Goal: Transaction & Acquisition: Purchase product/service

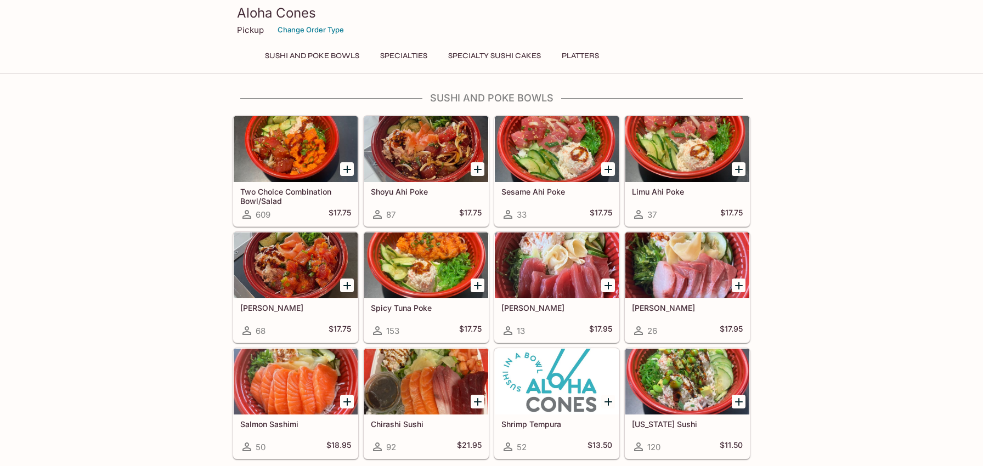
click at [280, 153] on div at bounding box center [296, 149] width 124 height 66
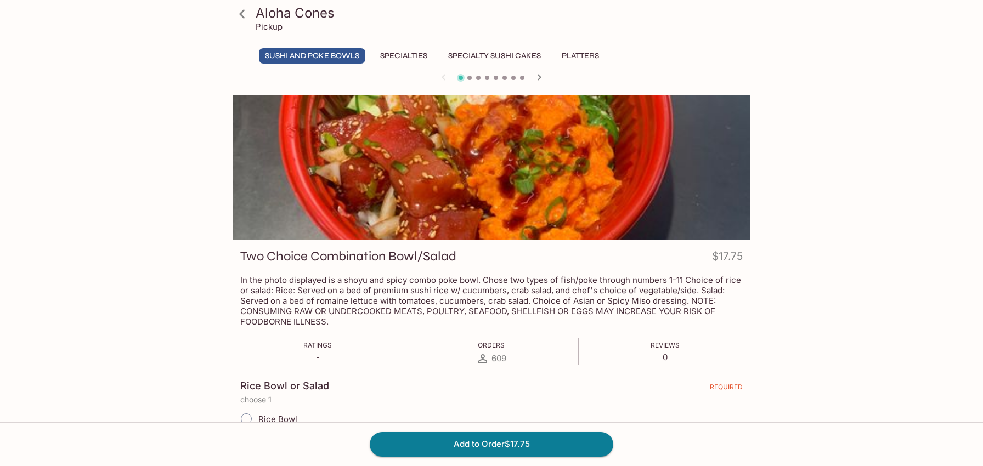
scroll to position [175, 0]
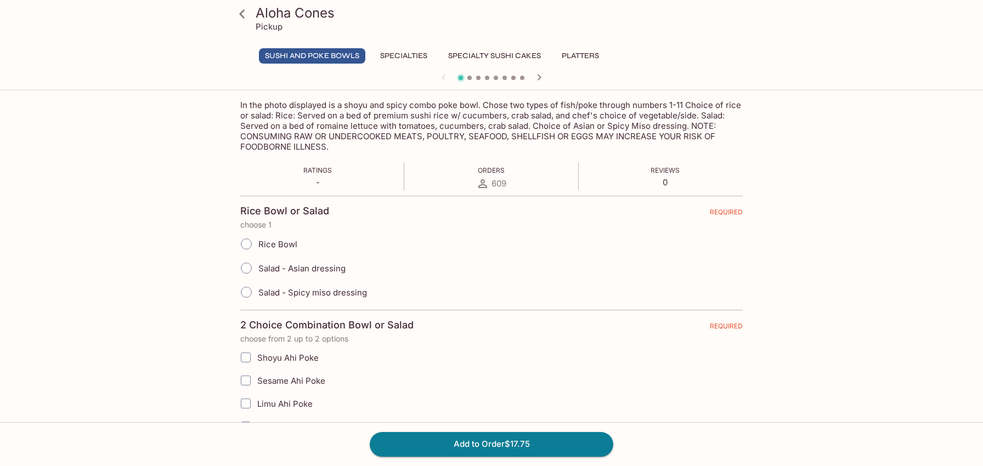
click at [250, 270] on input "Salad - Asian dressing" at bounding box center [246, 268] width 23 height 23
radio input "true"
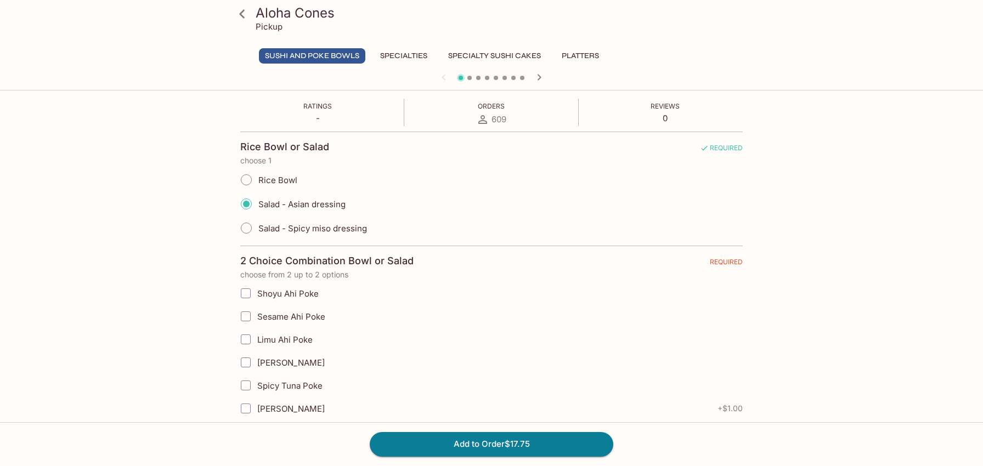
scroll to position [233, 0]
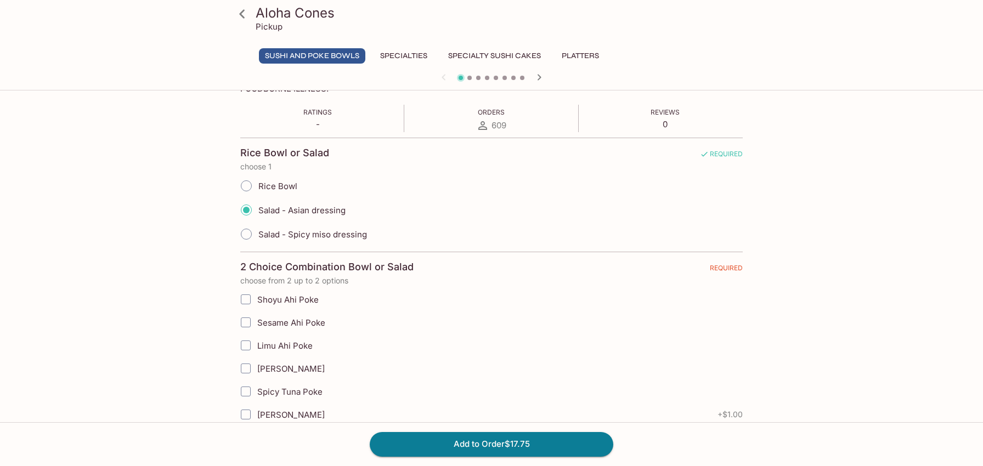
click at [271, 183] on span "Rice Bowl" at bounding box center [277, 186] width 39 height 10
click at [258, 183] on input "Rice Bowl" at bounding box center [246, 186] width 23 height 23
radio input "true"
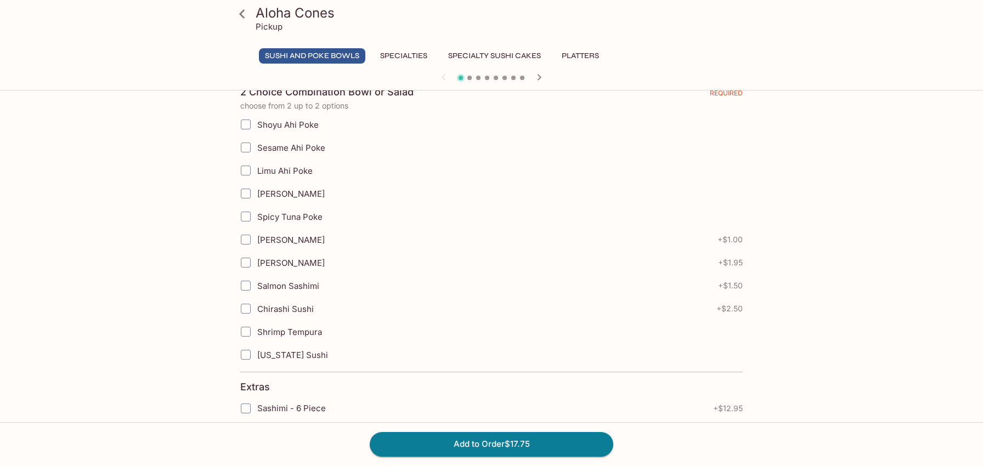
click at [309, 128] on span "Shoyu Ahi Poke" at bounding box center [287, 125] width 61 height 10
click at [257, 128] on input "Shoyu Ahi Poke" at bounding box center [246, 125] width 22 height 22
checkbox input "true"
click at [298, 216] on span "Spicy Tuna Poke" at bounding box center [289, 217] width 65 height 10
click at [257, 216] on input "Spicy Tuna Poke" at bounding box center [246, 217] width 22 height 22
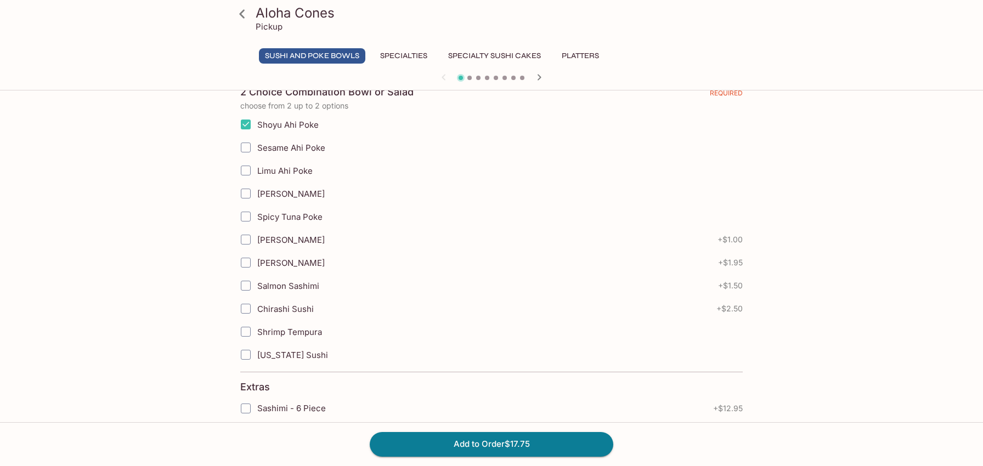
checkbox input "true"
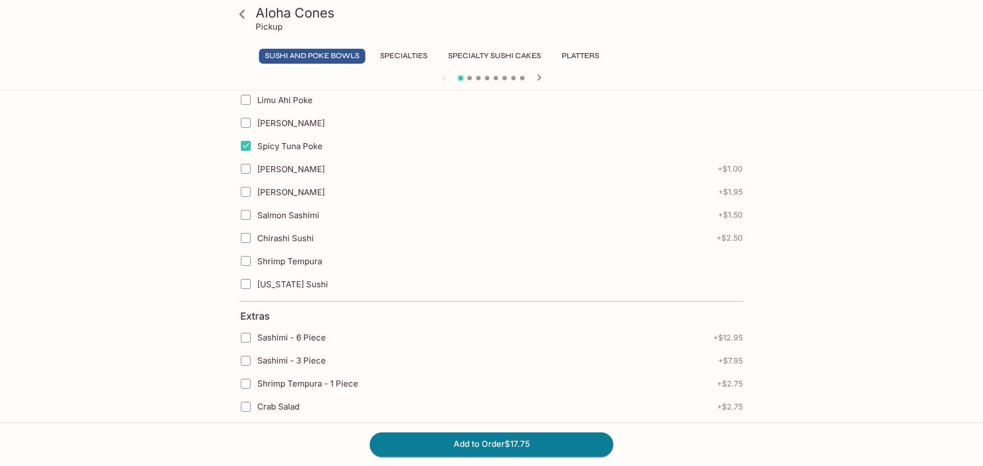
scroll to position [584, 0]
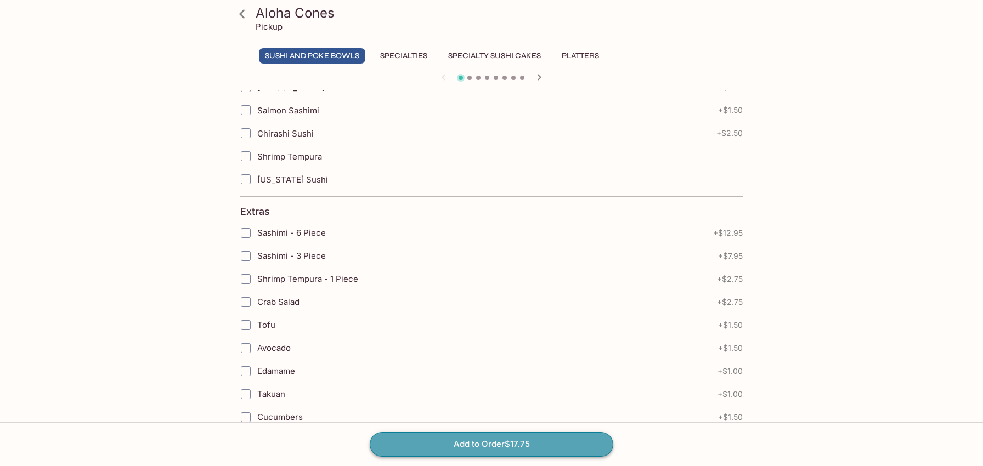
click at [459, 442] on button "Add to Order $17.75" at bounding box center [492, 444] width 244 height 24
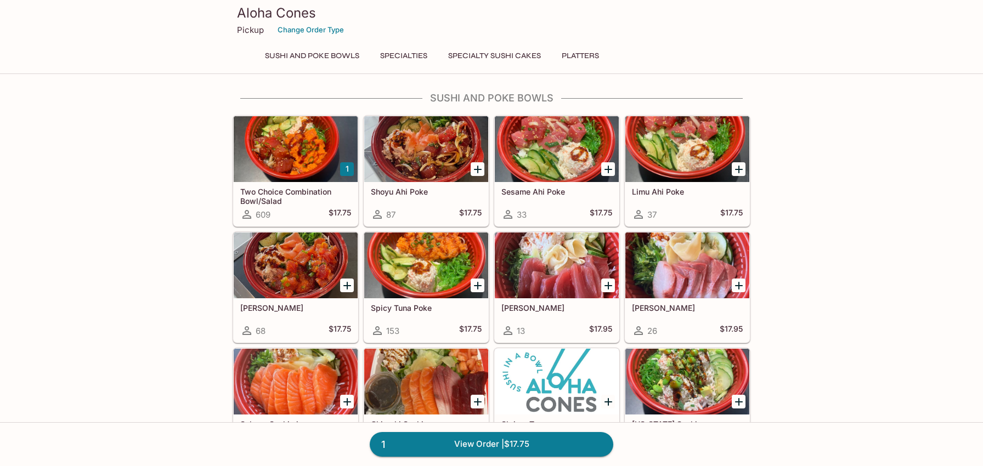
click at [398, 316] on div "Spicy Tuna Poke 153 $17.75" at bounding box center [426, 321] width 124 height 44
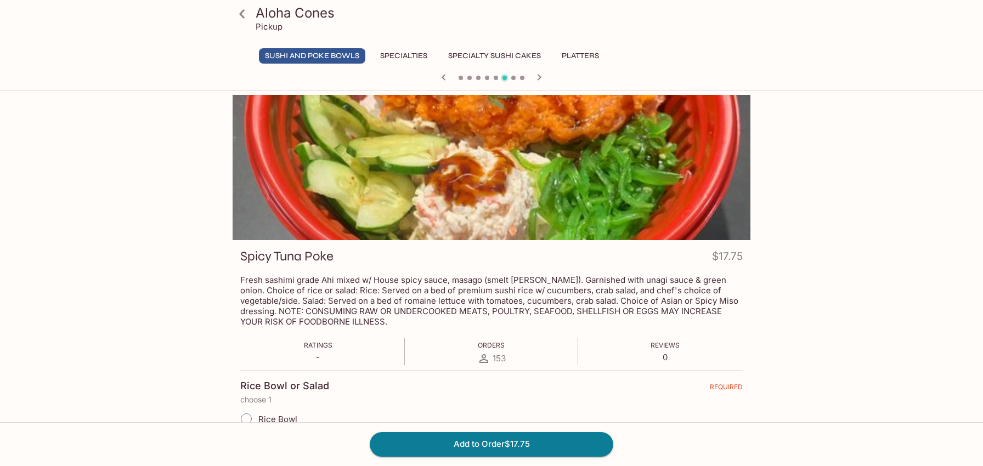
scroll to position [233, 0]
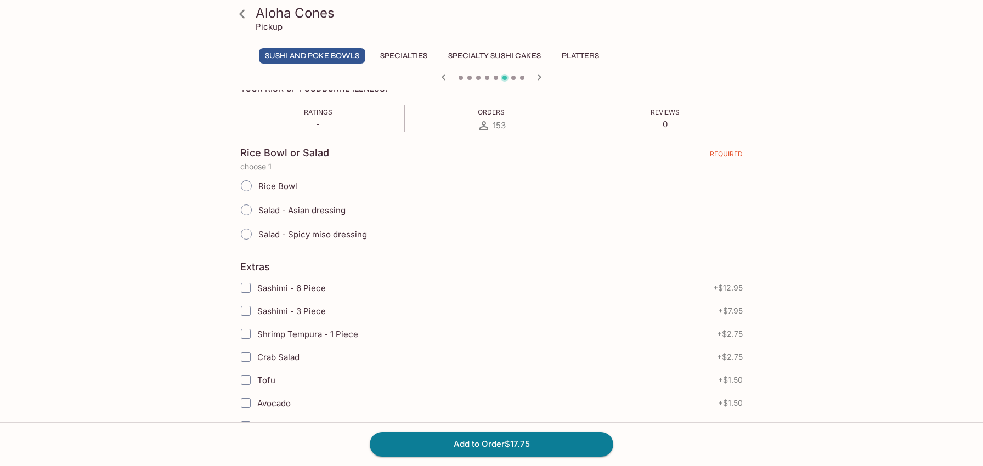
click at [278, 210] on span "Salad - Asian dressing" at bounding box center [301, 210] width 87 height 10
click at [258, 210] on input "Salad - Asian dressing" at bounding box center [246, 210] width 23 height 23
radio input "true"
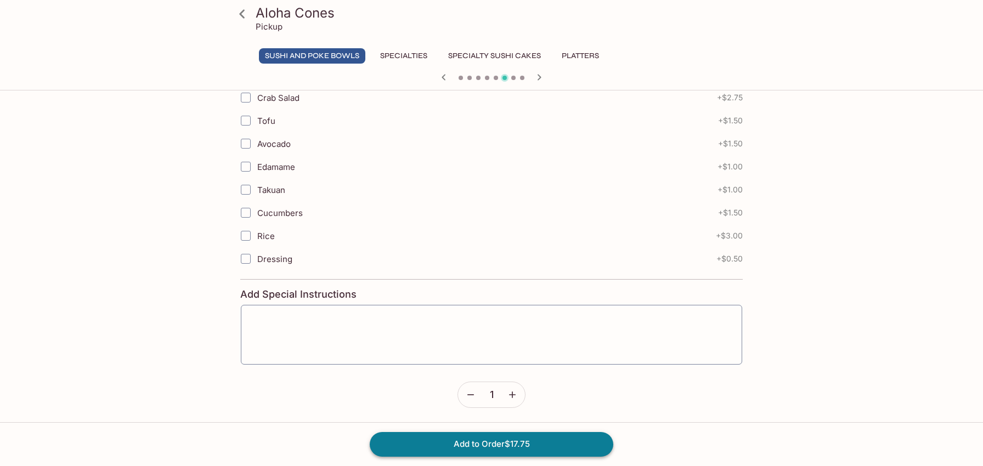
click at [477, 442] on button "Add to Order $17.75" at bounding box center [492, 444] width 244 height 24
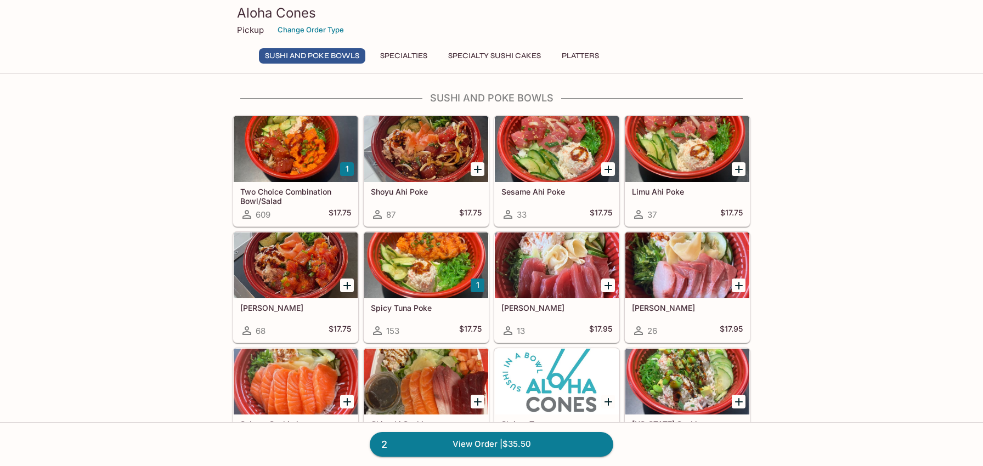
click at [290, 193] on h5 "Two Choice Combination Bowl/Salad" at bounding box center [295, 196] width 111 height 18
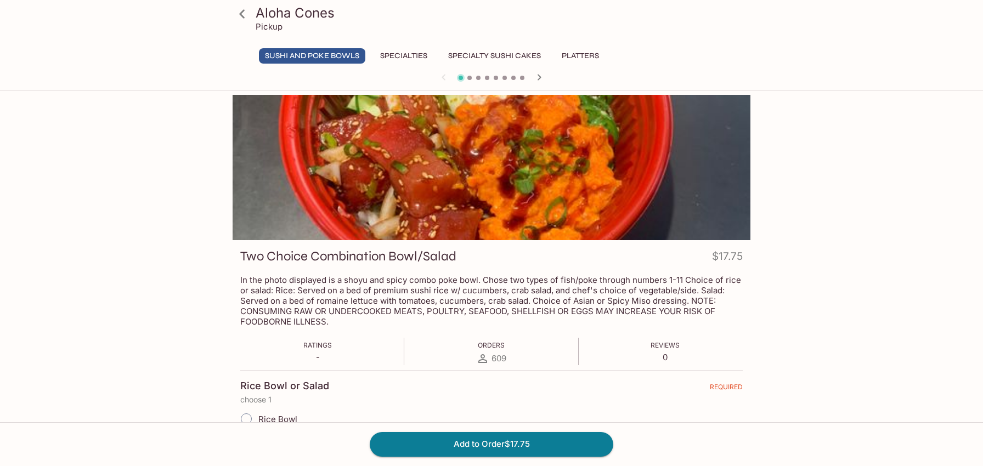
scroll to position [233, 0]
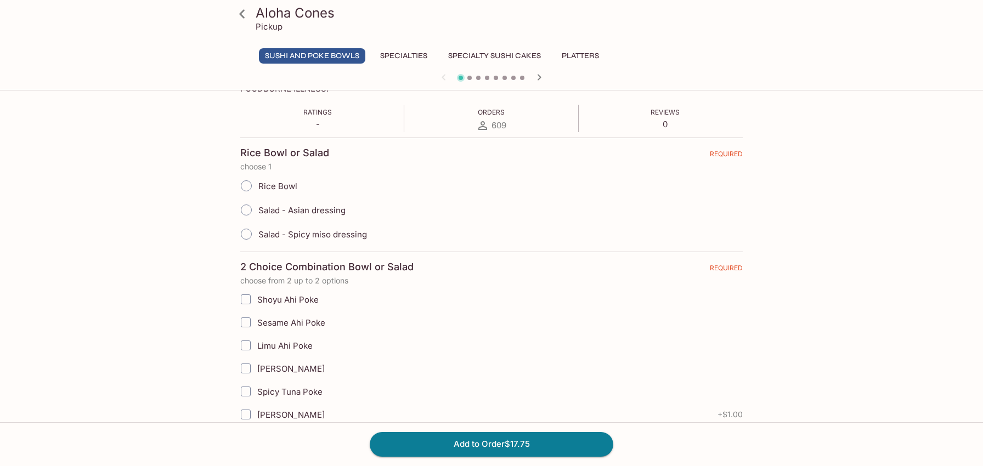
click at [239, 184] on input "Rice Bowl" at bounding box center [246, 186] width 23 height 23
radio input "true"
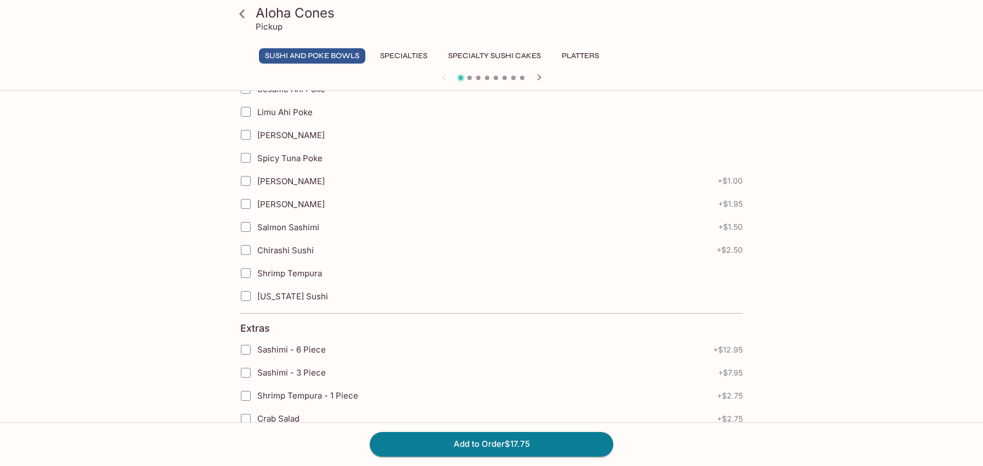
click at [272, 158] on span "Spicy Tuna Poke" at bounding box center [289, 158] width 65 height 10
click at [257, 158] on input "Spicy Tuna Poke" at bounding box center [246, 158] width 22 height 22
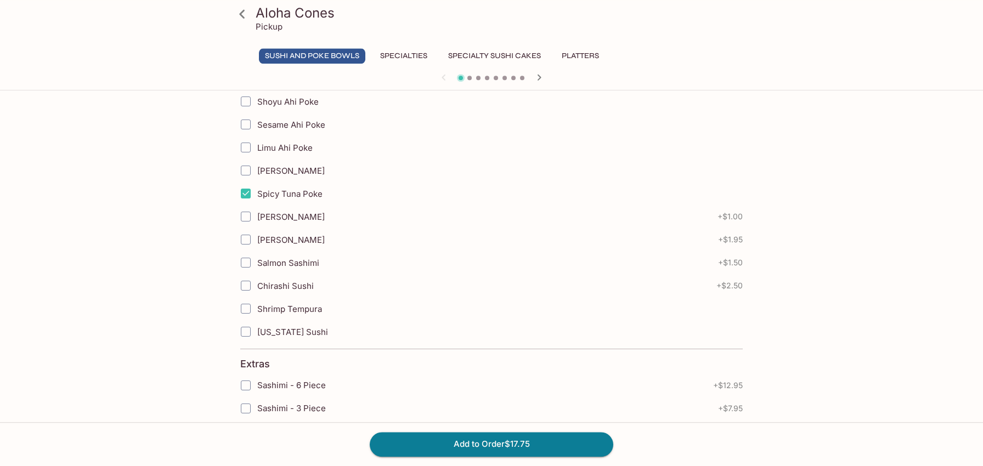
scroll to position [408, 0]
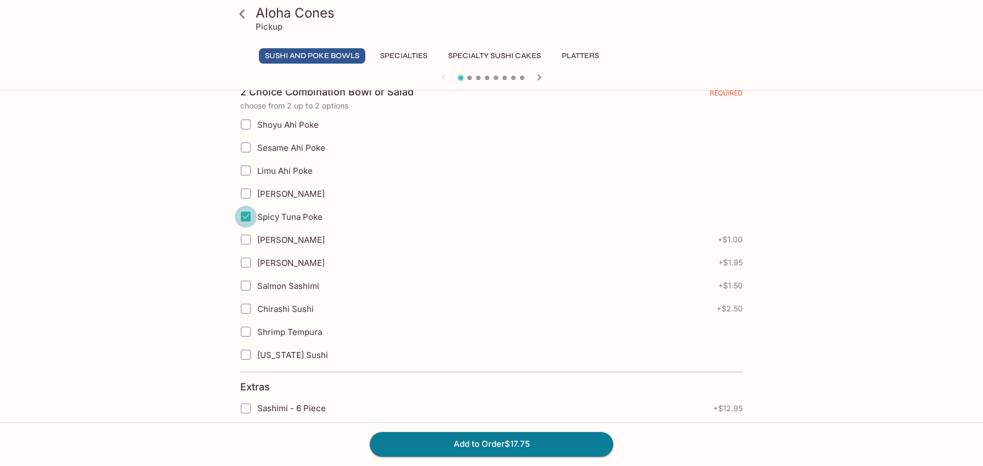
click at [240, 216] on input "Spicy Tuna Poke" at bounding box center [246, 217] width 22 height 22
checkbox input "false"
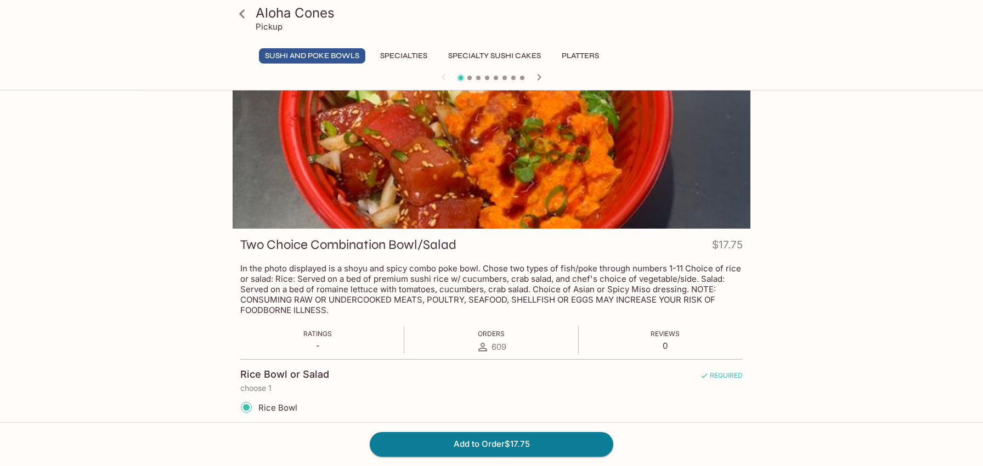
scroll to position [0, 0]
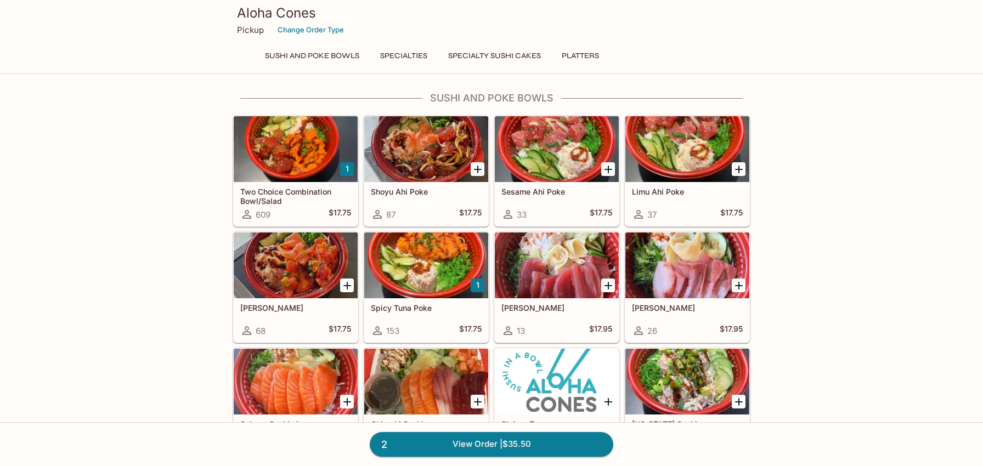
click at [437, 285] on div at bounding box center [426, 266] width 124 height 66
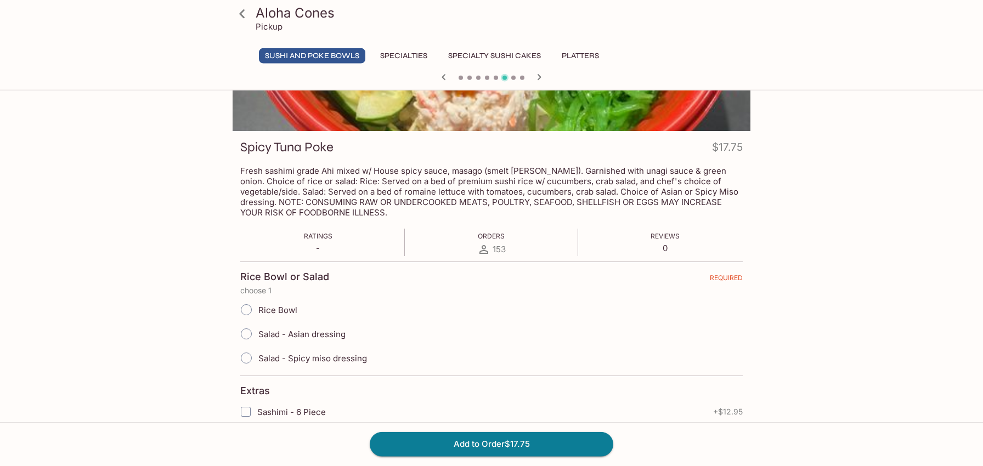
scroll to position [175, 0]
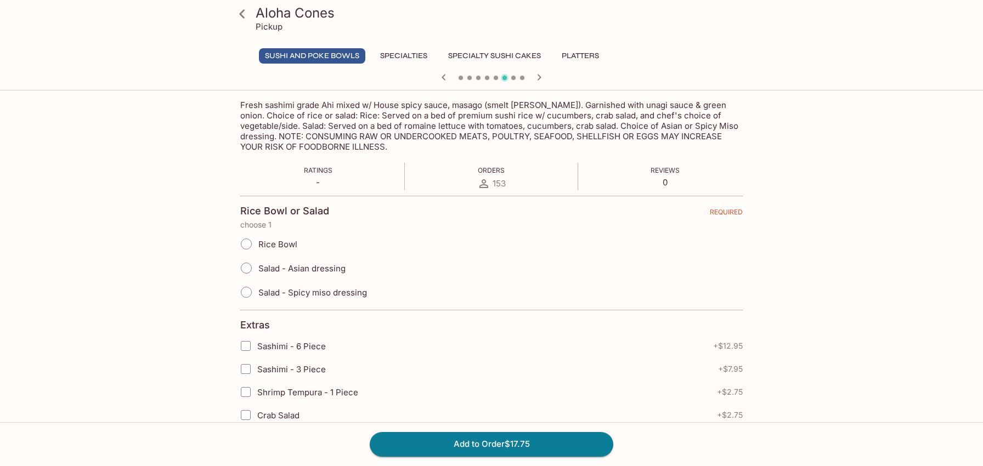
click at [274, 243] on span "Rice Bowl" at bounding box center [277, 244] width 39 height 10
click at [258, 243] on input "Rice Bowl" at bounding box center [246, 244] width 23 height 23
radio input "true"
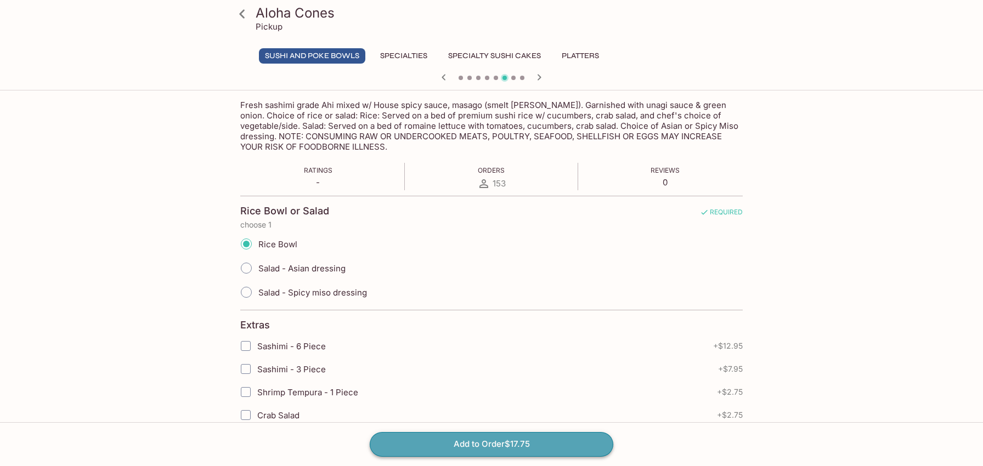
click at [440, 443] on button "Add to Order $17.75" at bounding box center [492, 444] width 244 height 24
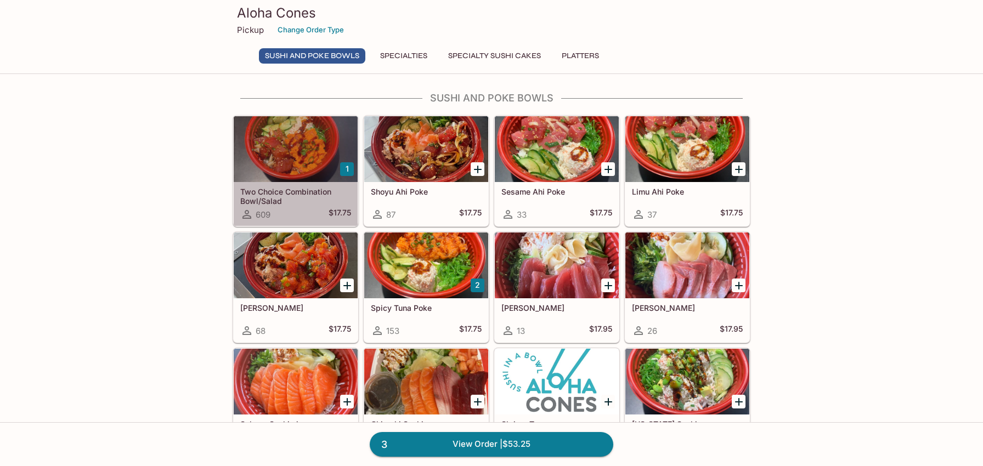
click at [271, 204] on h5 "Two Choice Combination Bowl/Salad" at bounding box center [295, 196] width 111 height 18
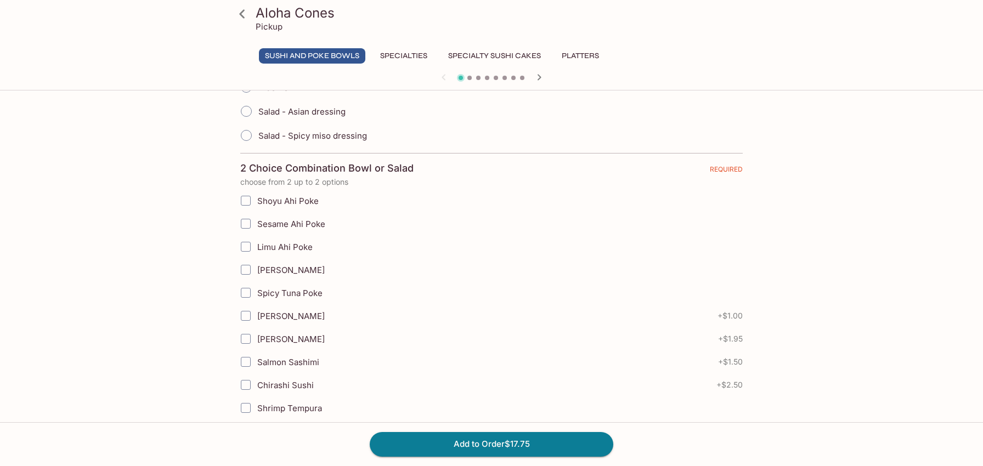
scroll to position [350, 0]
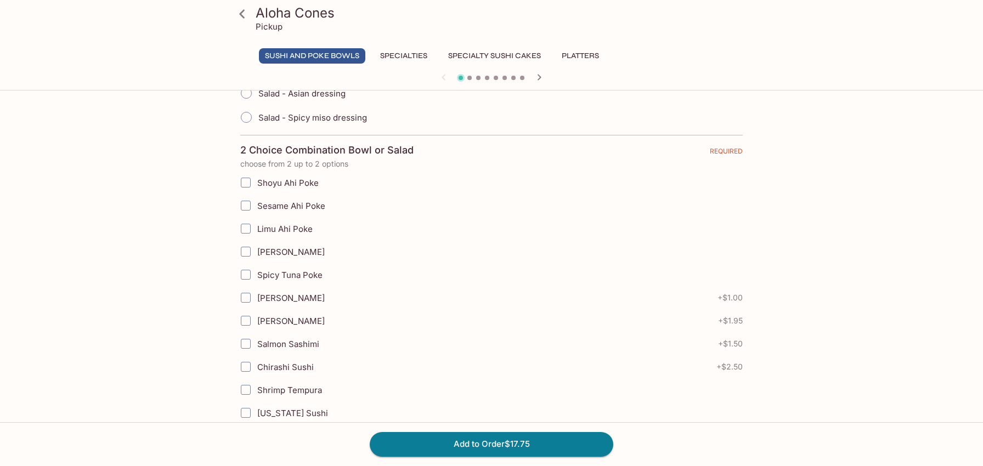
click at [266, 225] on span "Limu Ahi Poke" at bounding box center [284, 229] width 55 height 10
click at [257, 225] on input "Limu Ahi Poke" at bounding box center [246, 229] width 22 height 22
checkbox input "true"
click at [279, 178] on span "Shoyu Ahi Poke" at bounding box center [287, 183] width 61 height 10
click at [257, 178] on input "Shoyu Ahi Poke" at bounding box center [246, 183] width 22 height 22
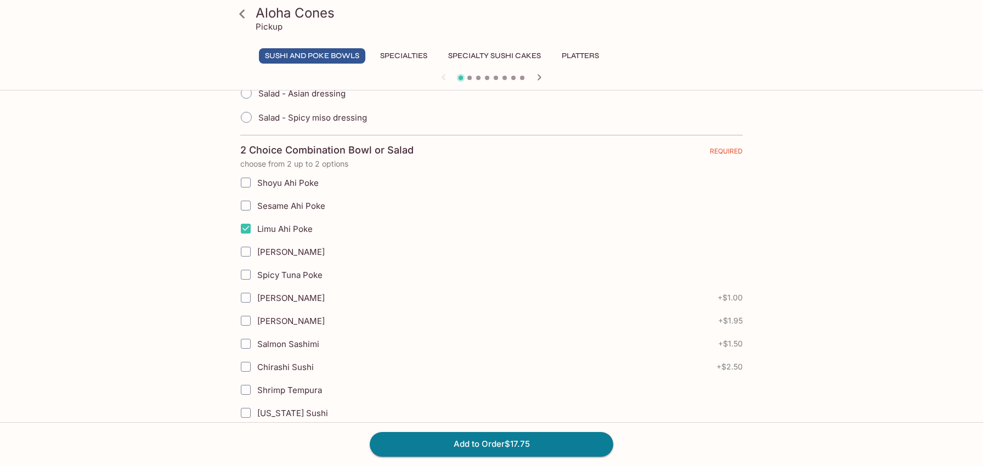
checkbox input "true"
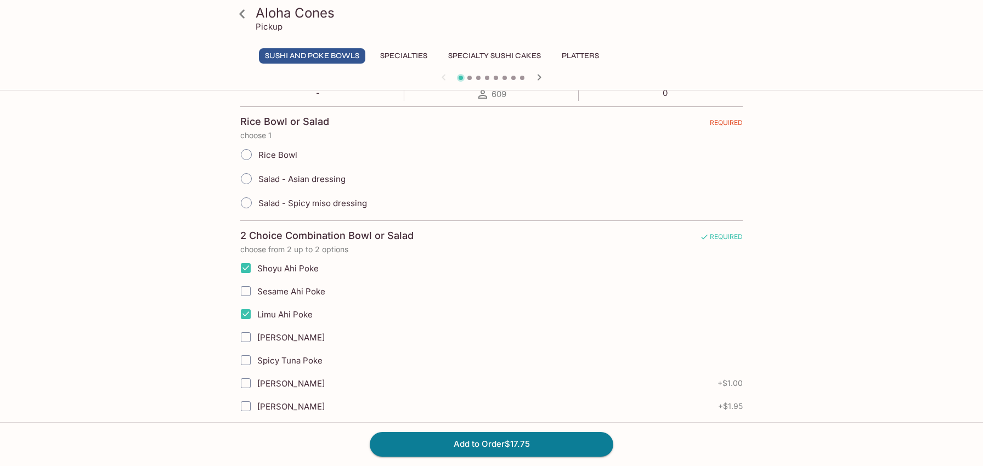
scroll to position [233, 0]
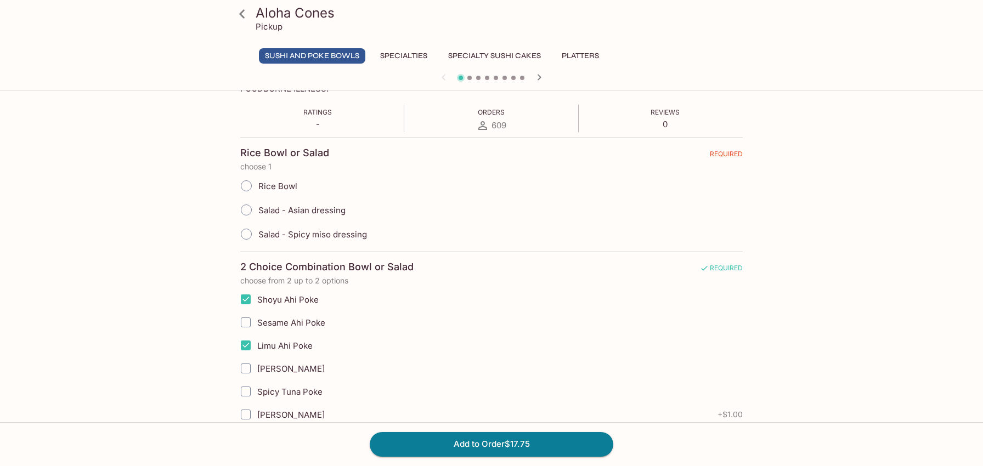
click at [272, 183] on span "Rice Bowl" at bounding box center [277, 186] width 39 height 10
click at [258, 183] on input "Rice Bowl" at bounding box center [246, 186] width 23 height 23
radio input "true"
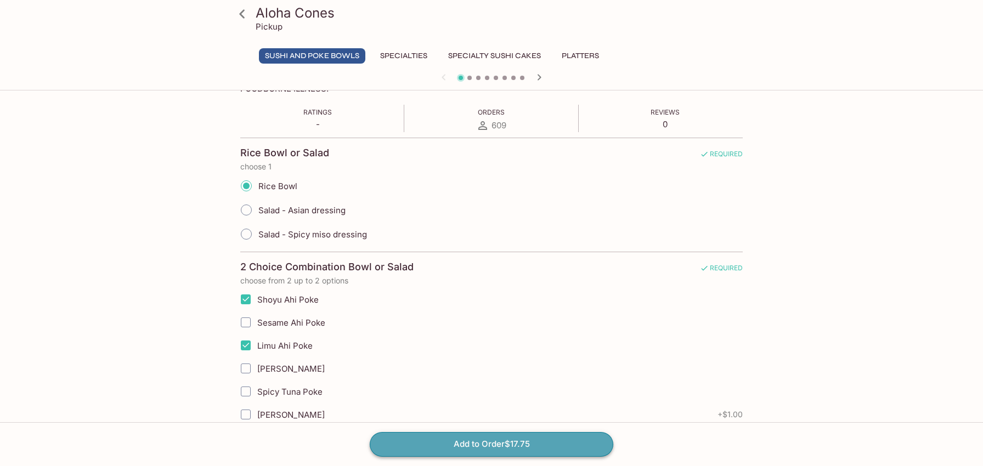
click at [473, 453] on button "Add to Order $17.75" at bounding box center [492, 444] width 244 height 24
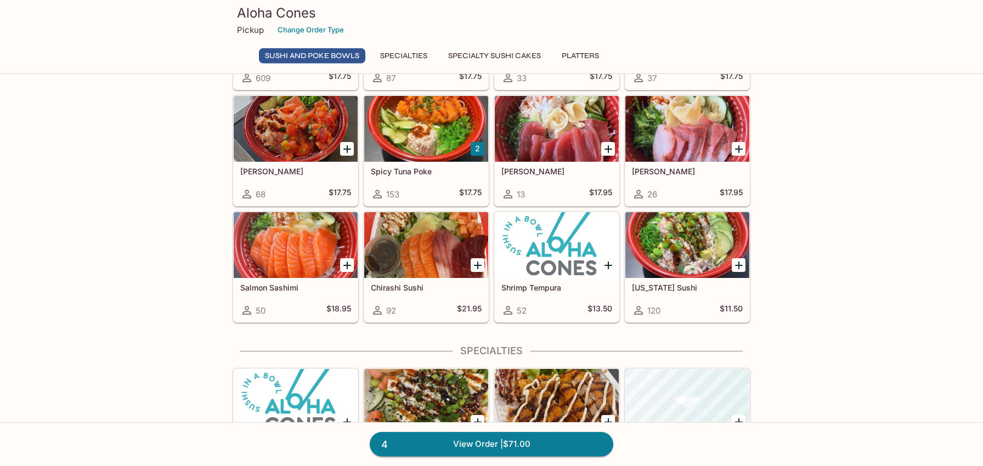
scroll to position [116, 0]
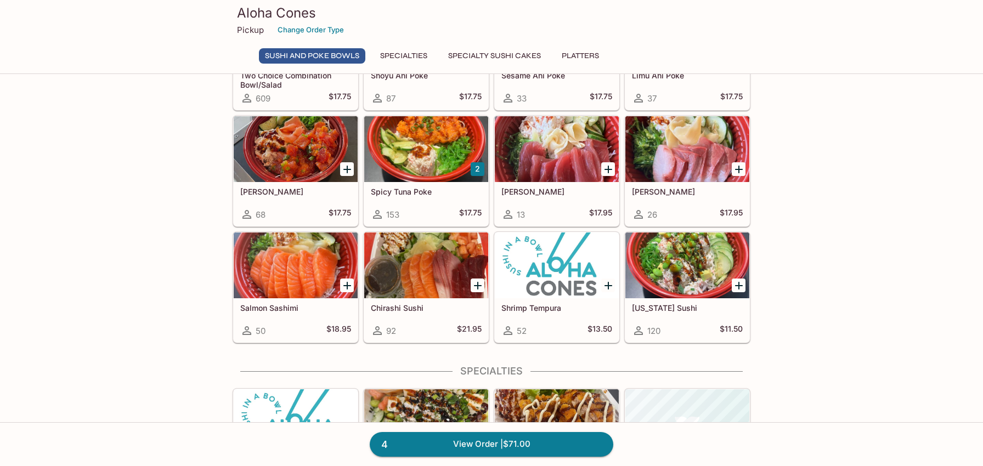
click at [440, 198] on div "Spicy Tuna Poke 153 $17.75" at bounding box center [426, 204] width 124 height 44
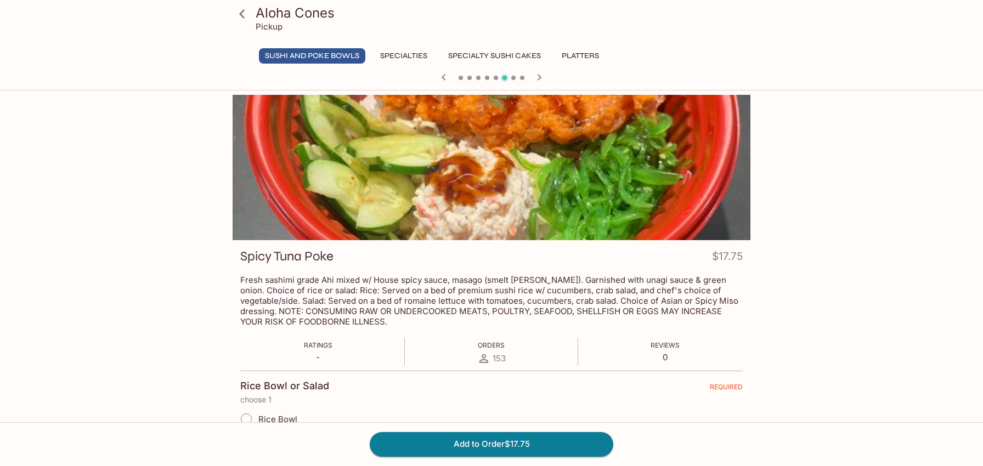
scroll to position [233, 0]
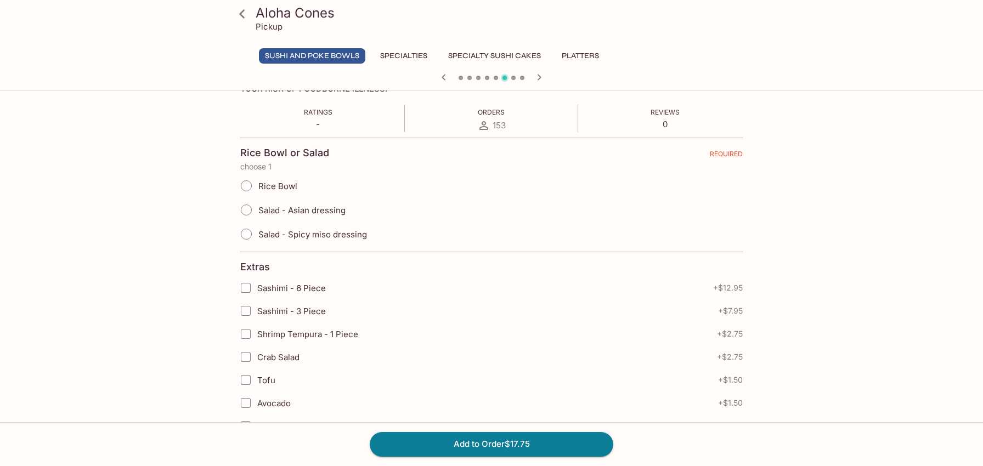
click at [242, 192] on input "Rice Bowl" at bounding box center [246, 186] width 23 height 23
radio input "true"
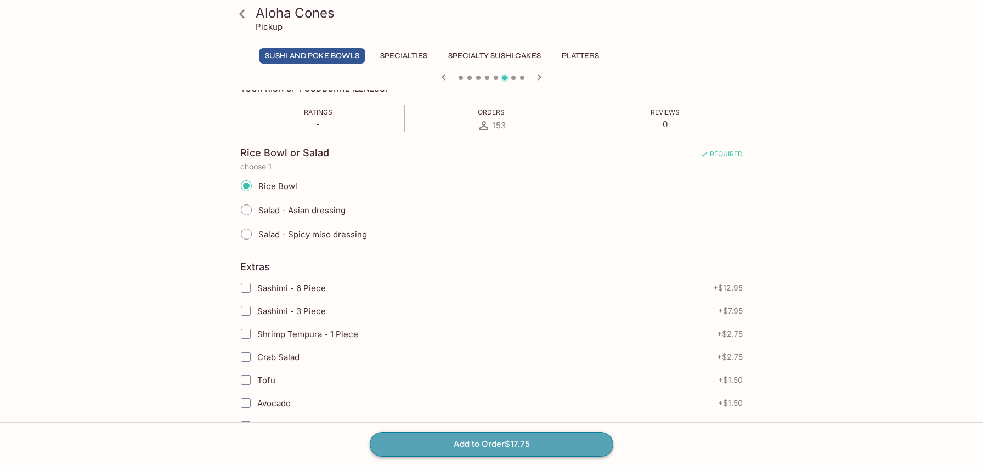
click at [470, 441] on button "Add to Order $17.75" at bounding box center [492, 444] width 244 height 24
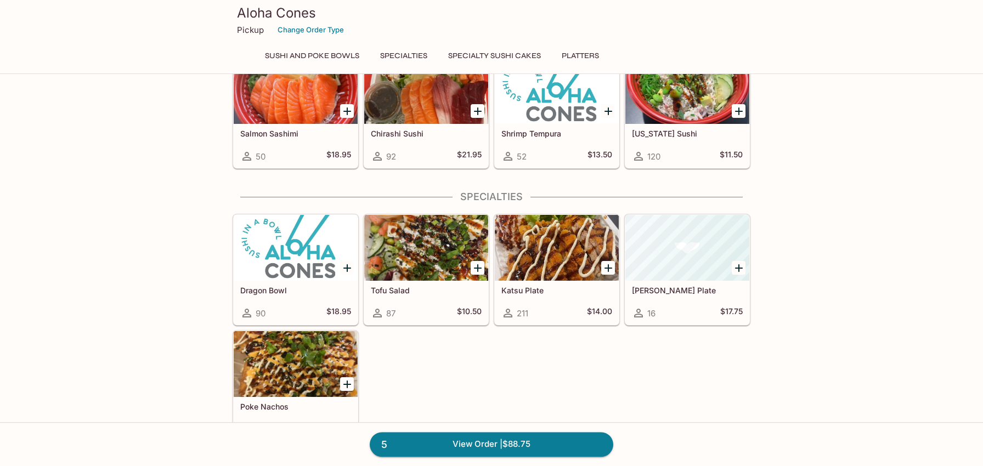
scroll to position [292, 0]
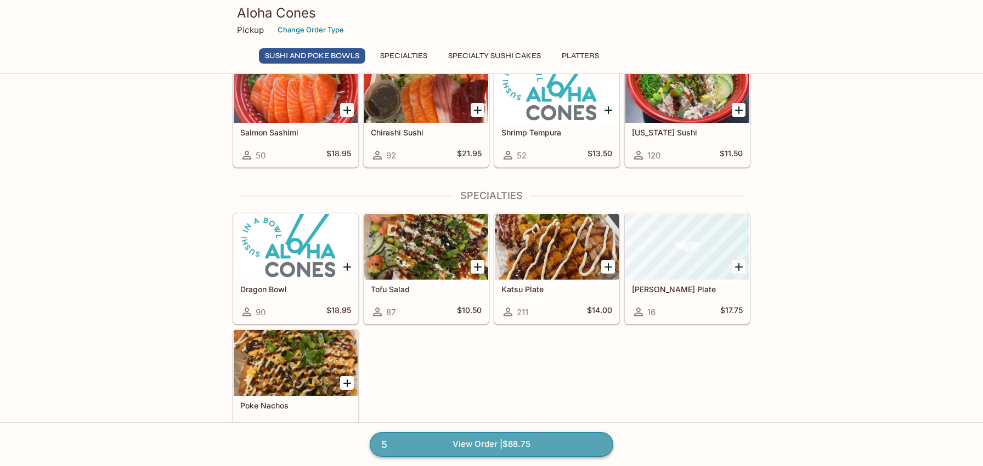
click at [468, 438] on link "5 View Order | $88.75" at bounding box center [492, 444] width 244 height 24
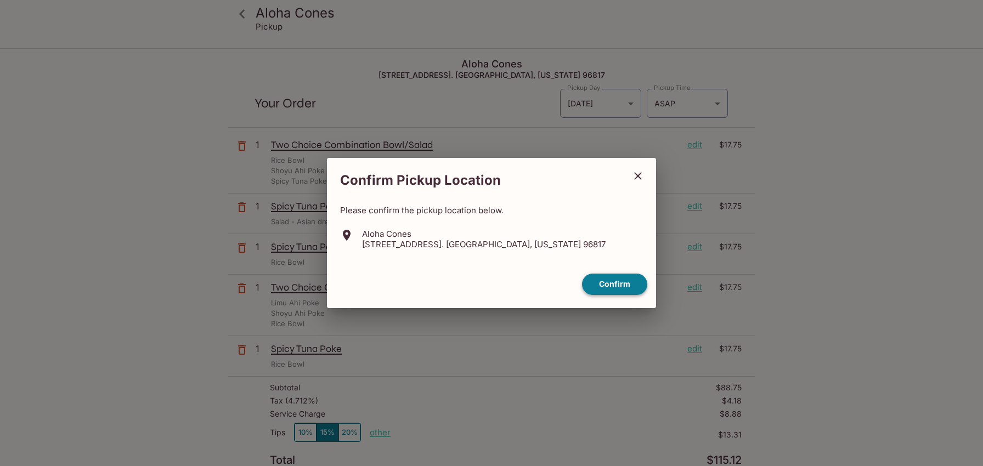
click at [605, 287] on button "Confirm" at bounding box center [614, 284] width 65 height 21
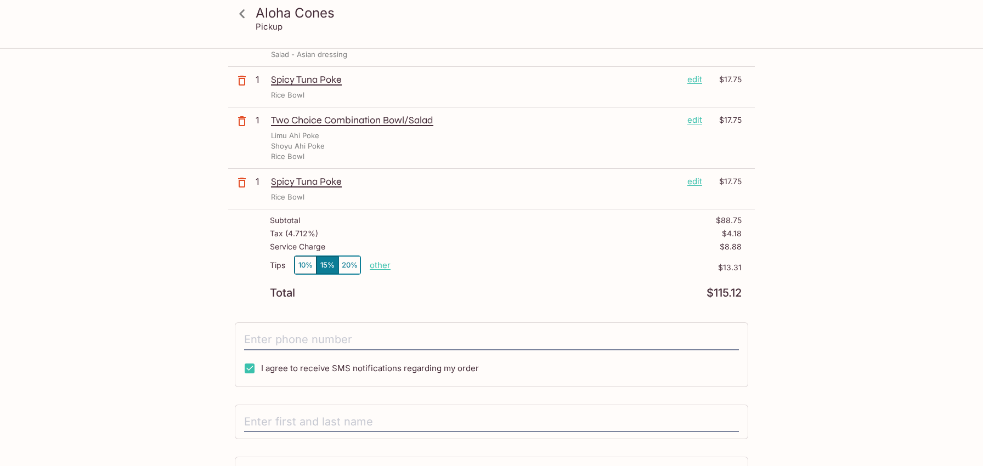
scroll to position [175, 0]
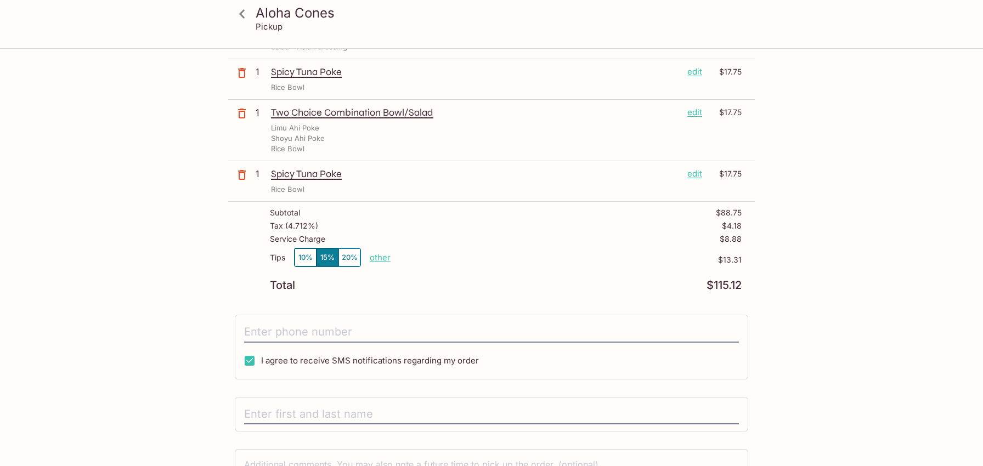
click at [386, 261] on p "other" at bounding box center [380, 257] width 21 height 10
drag, startPoint x: 434, startPoint y: 255, endPoint x: 528, endPoint y: 243, distance: 94.6
click at [462, 252] on input "13.31" at bounding box center [443, 258] width 35 height 12
type input "5.00"
click at [400, 325] on input "tel" at bounding box center [491, 332] width 495 height 21
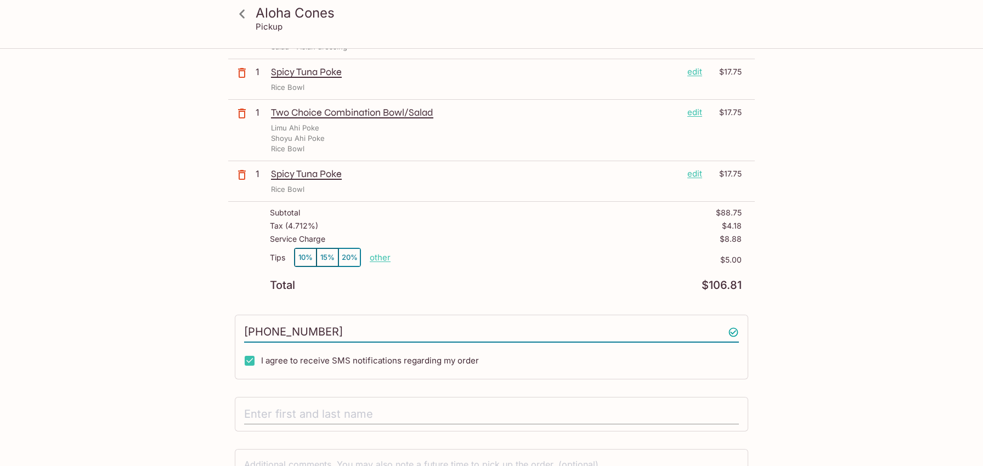
type input "[PHONE_NUMBER]"
click at [287, 415] on input "text" at bounding box center [491, 414] width 495 height 21
type input "[PERSON_NAME]"
click at [144, 342] on div "Aloha Cones Pickup Aloha Cones [STREET_ADDRESS]. [GEOGRAPHIC_DATA], [US_STATE] …" at bounding box center [491, 212] width 702 height 677
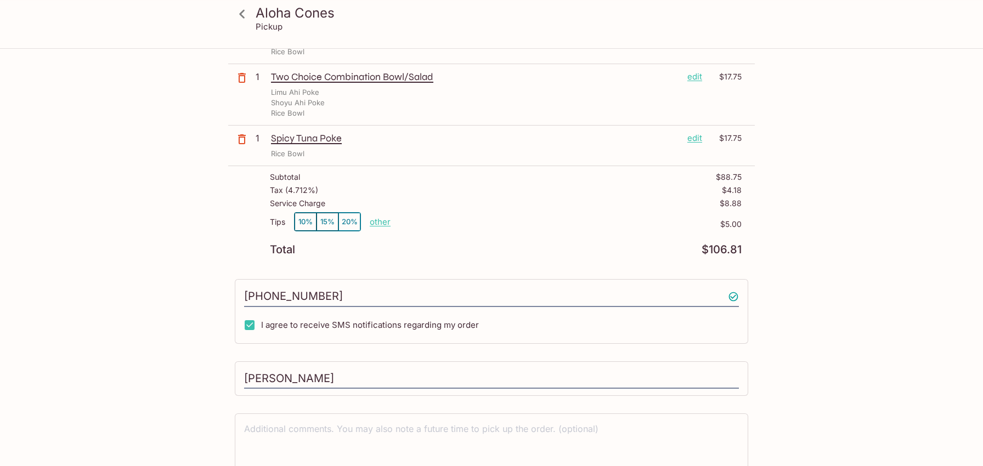
scroll to position [259, 0]
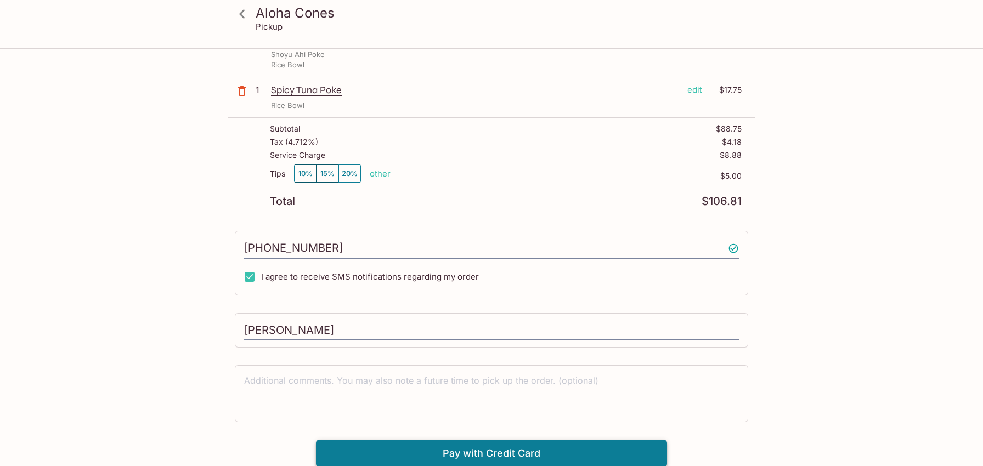
click at [559, 447] on button "Pay with Credit Card" at bounding box center [491, 453] width 351 height 27
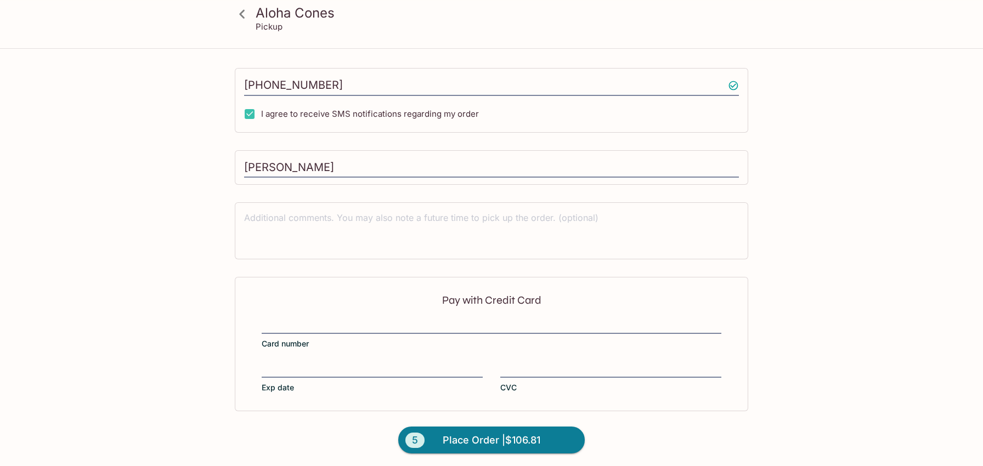
scroll to position [423, 0]
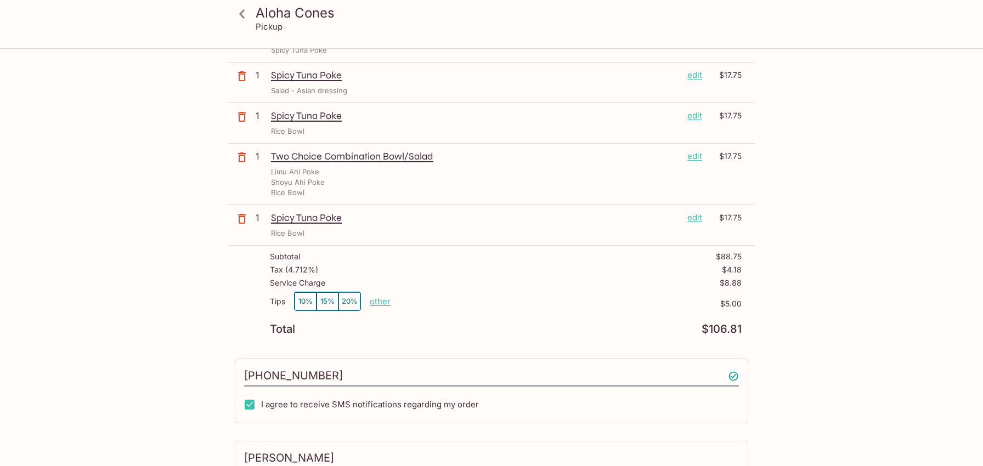
scroll to position [0, 0]
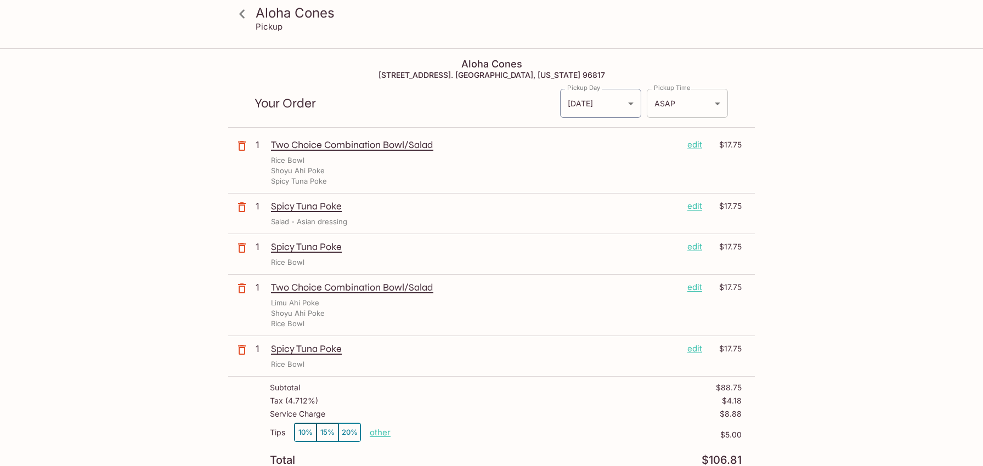
click at [713, 101] on body "Aloha Cones Pickup Aloha Cones [STREET_ADDRESS]. [GEOGRAPHIC_DATA], [US_STATE] …" at bounding box center [491, 282] width 983 height 466
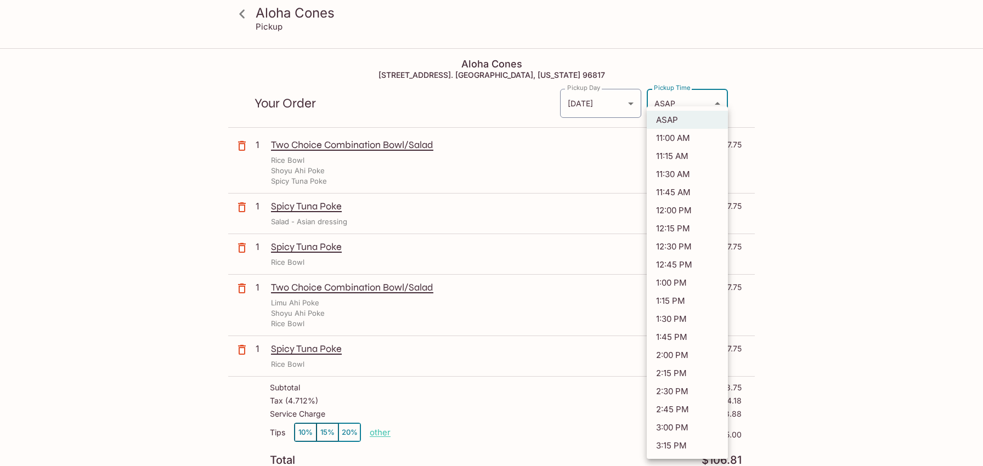
click at [670, 170] on li "11:30 AM" at bounding box center [687, 174] width 81 height 18
type input "[DATE]T21:30:43.000000Z"
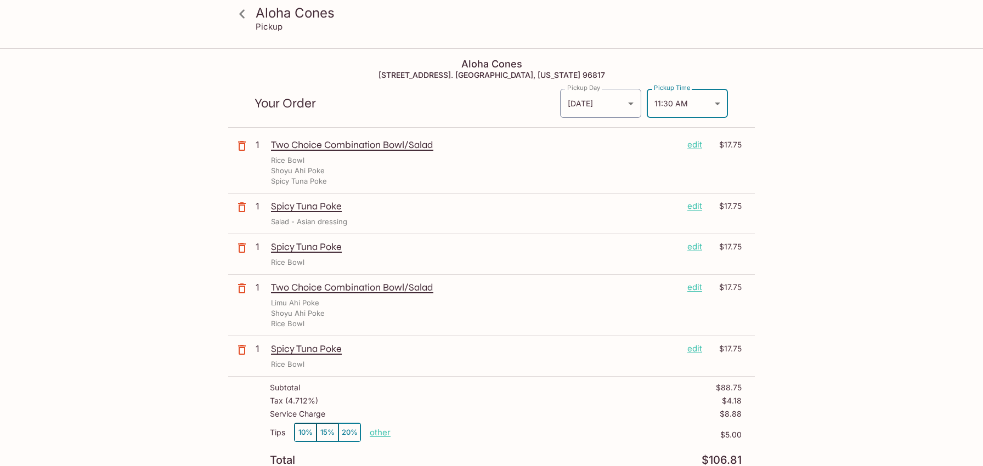
click at [793, 131] on div "Aloha Cones Pickup Aloha Cones [STREET_ADDRESS]. [GEOGRAPHIC_DATA], [US_STATE] …" at bounding box center [491, 470] width 702 height 842
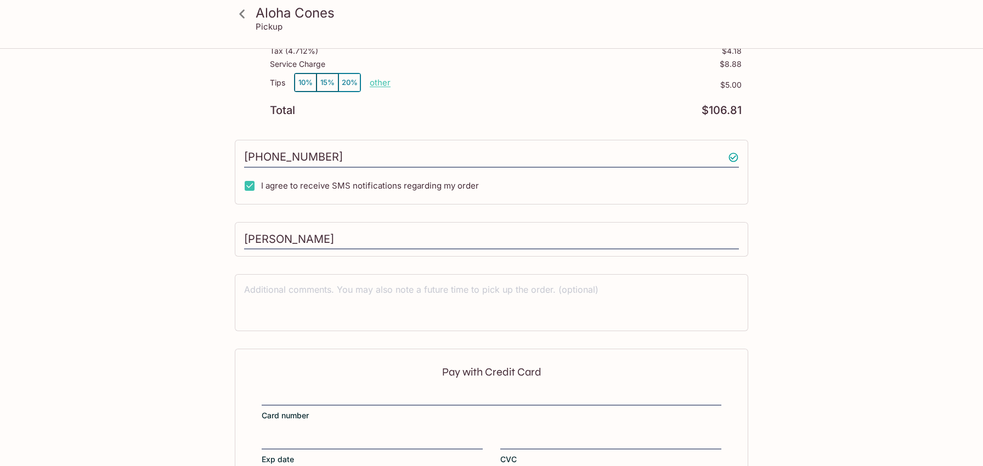
scroll to position [423, 0]
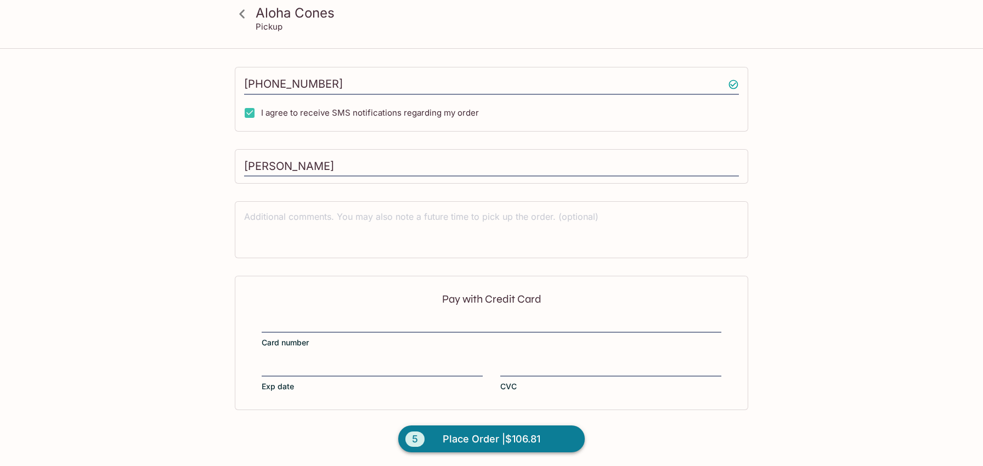
click at [491, 439] on span "Place Order | $106.81" at bounding box center [492, 440] width 98 height 18
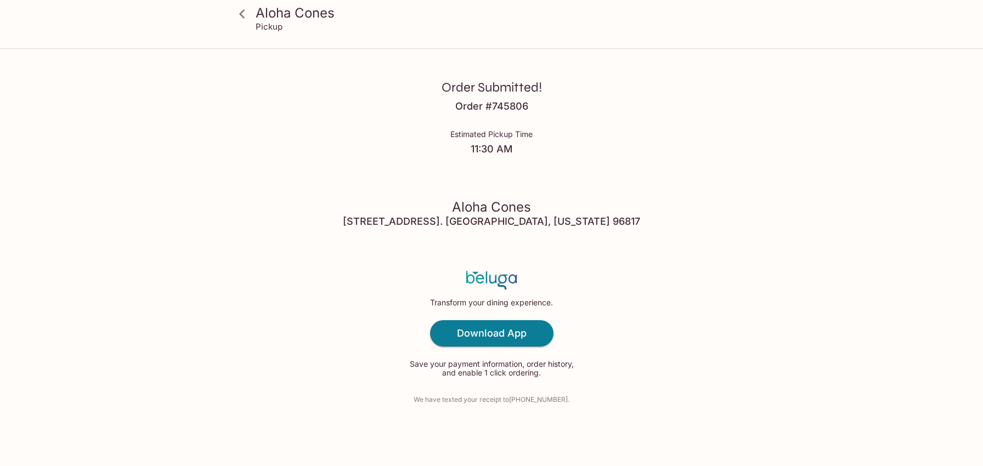
click at [194, 194] on div "Order Submitted! Order # 745806 Estimated Pickup Time 11:30 AM Aloha Cones [STR…" at bounding box center [491, 233] width 702 height 466
click at [145, 142] on div "Order Submitted! Order # 745806 Estimated Pickup Time 11:30 AM Aloha Cones [STR…" at bounding box center [491, 233] width 702 height 466
